Goal: Information Seeking & Learning: Learn about a topic

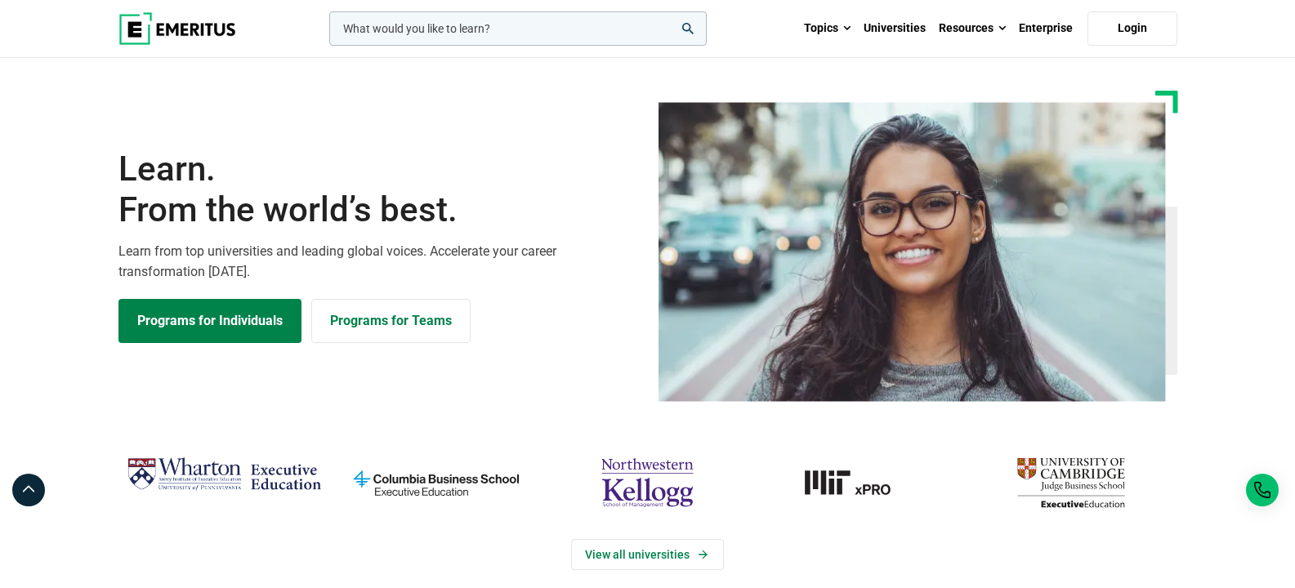
click at [232, 22] on img at bounding box center [177, 28] width 118 height 33
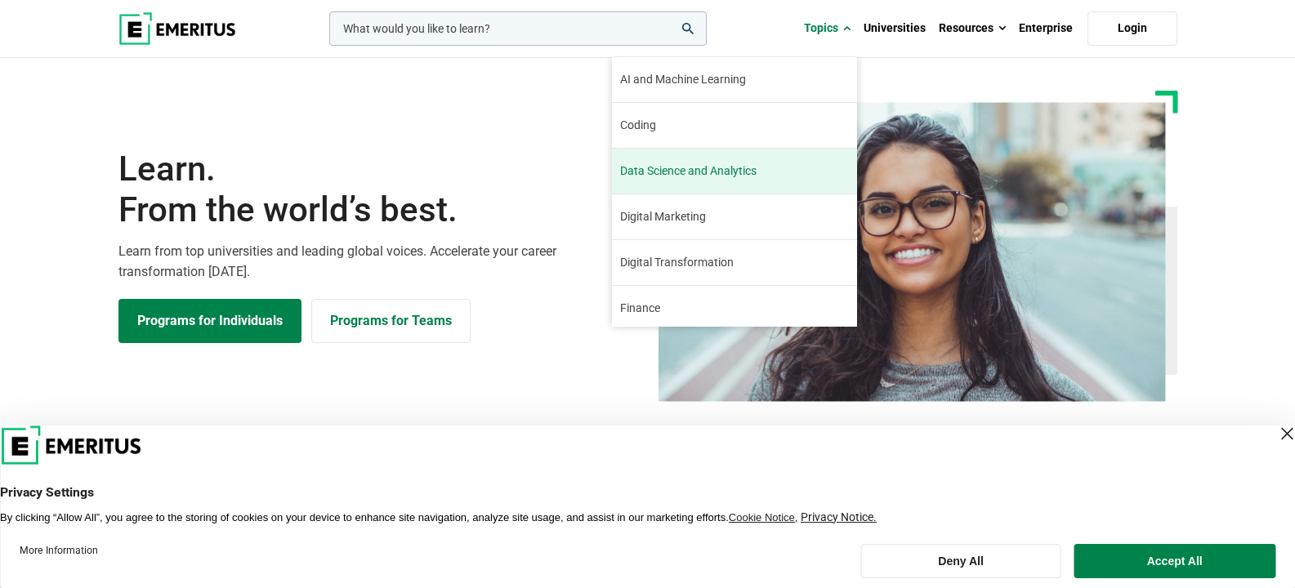
click at [690, 176] on span "Data Science and Analytics" at bounding box center [688, 171] width 136 height 17
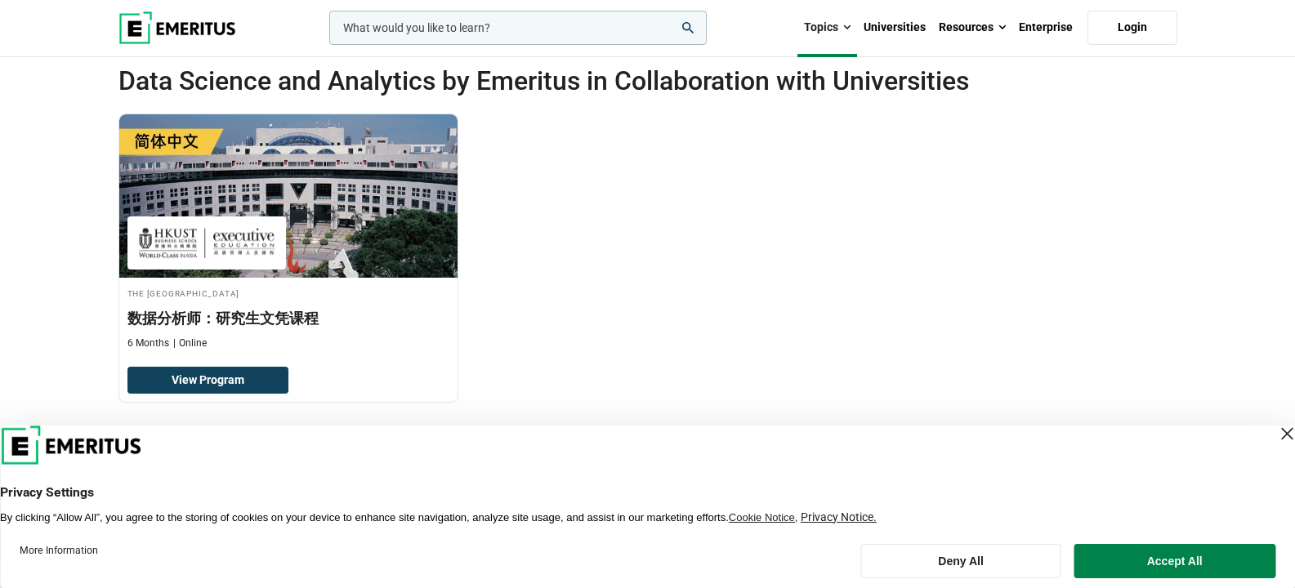
scroll to position [491, 0]
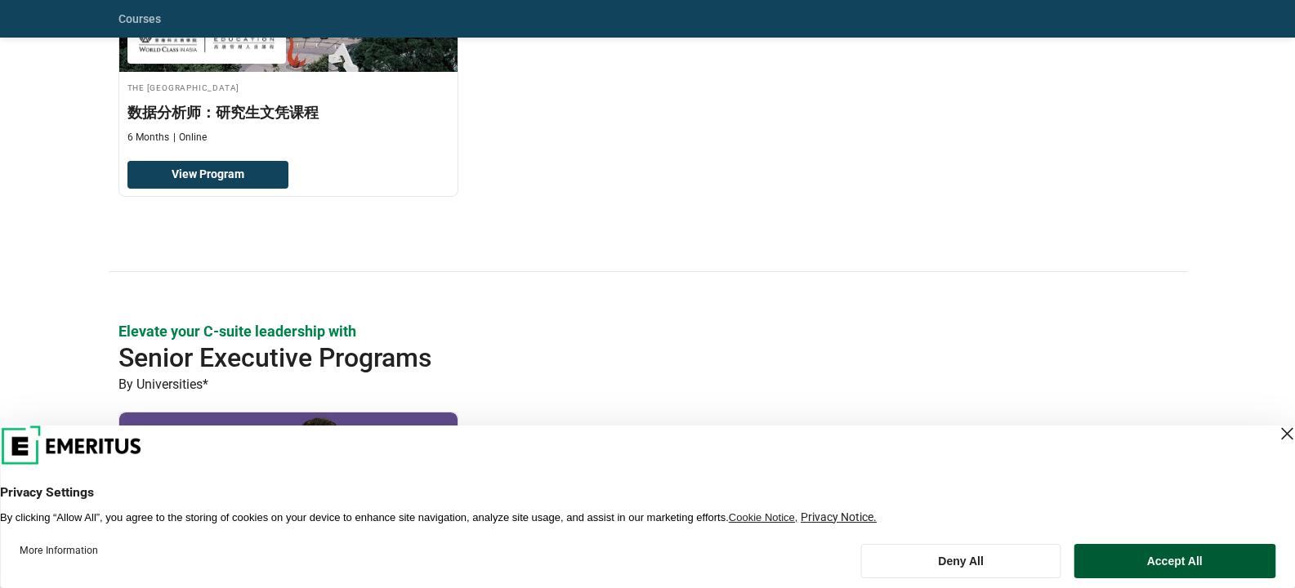
click at [1209, 564] on button "Accept All" at bounding box center [1174, 561] width 202 height 34
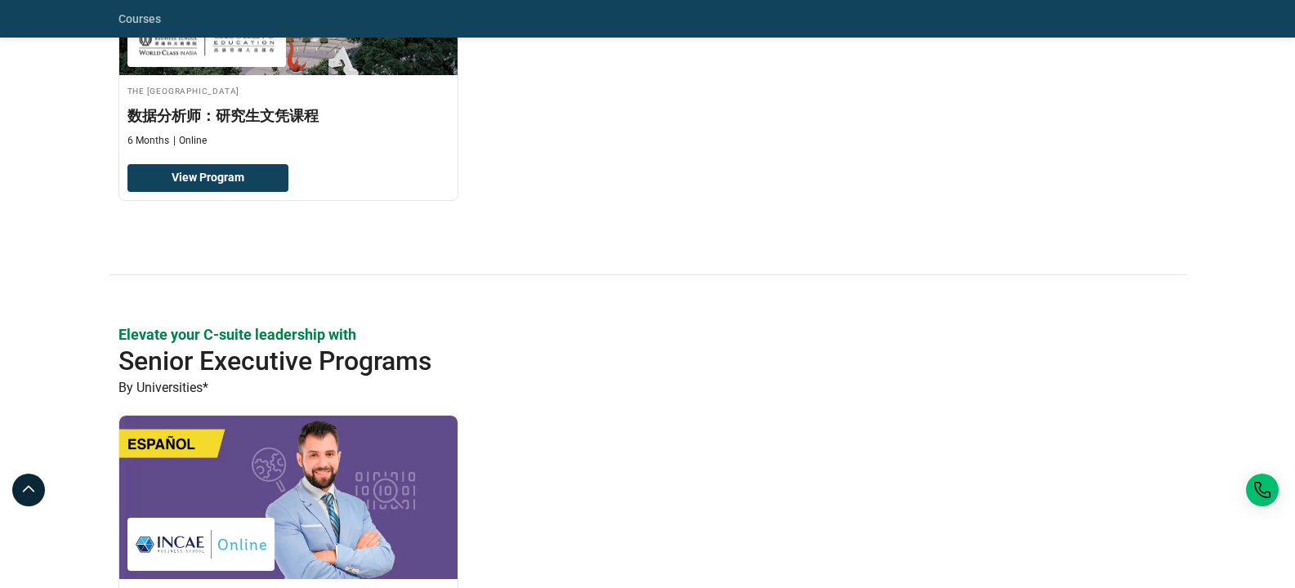
scroll to position [0, 0]
